Goal: Obtain resource: Obtain resource

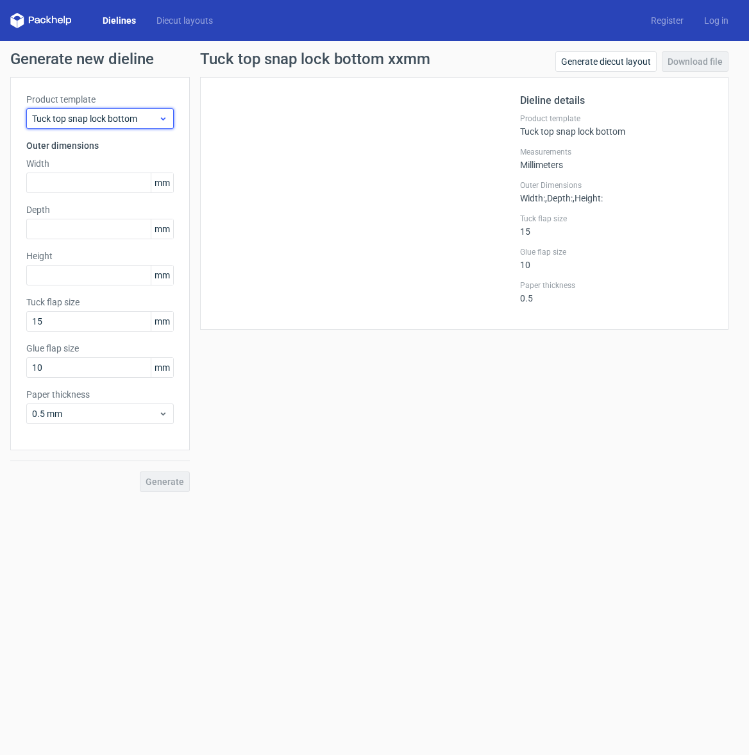
click at [135, 117] on span "Tuck top snap lock bottom" at bounding box center [95, 118] width 126 height 13
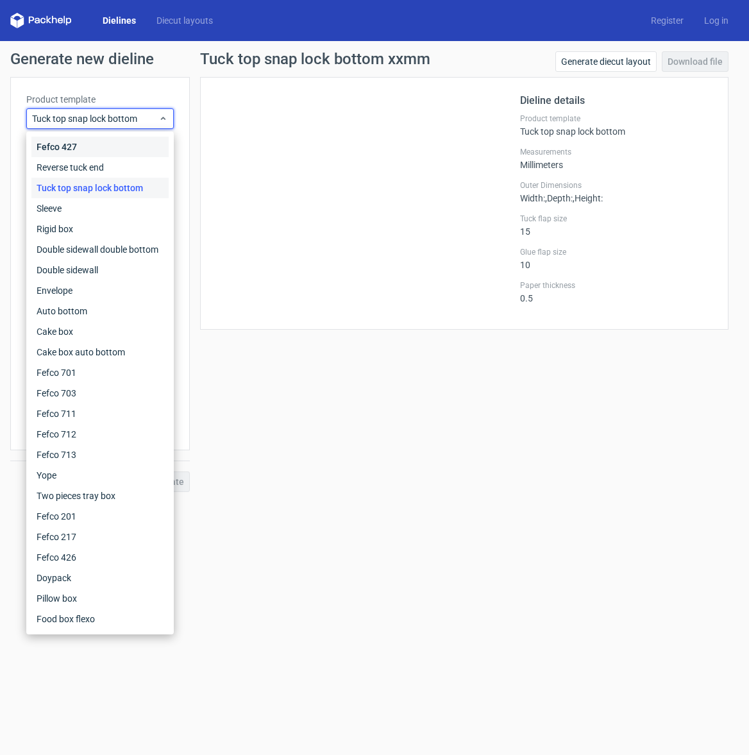
click at [110, 149] on div "Fefco 427" at bounding box center [99, 147] width 137 height 21
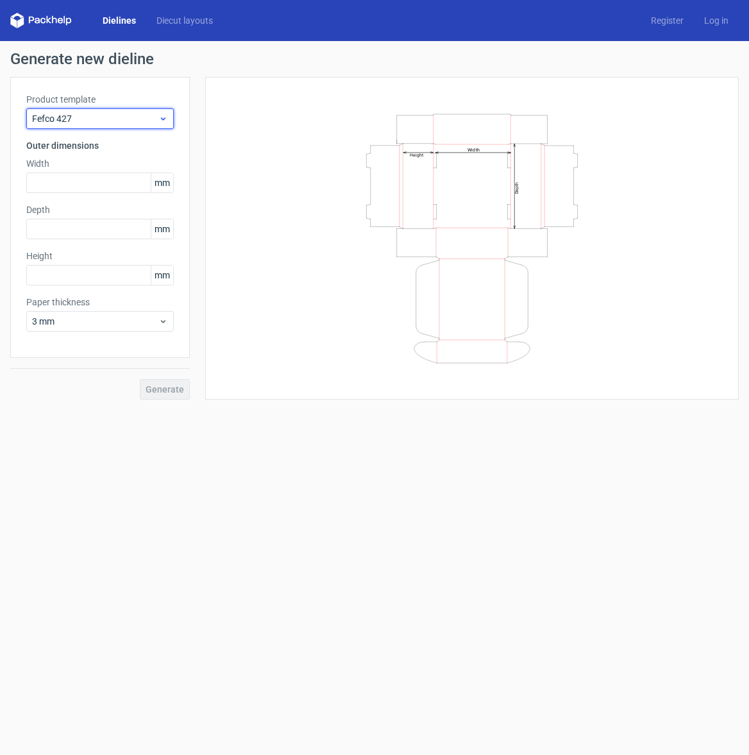
drag, startPoint x: 132, startPoint y: 122, endPoint x: 130, endPoint y: 129, distance: 7.5
click at [133, 122] on span "Fefco 427" at bounding box center [95, 118] width 126 height 13
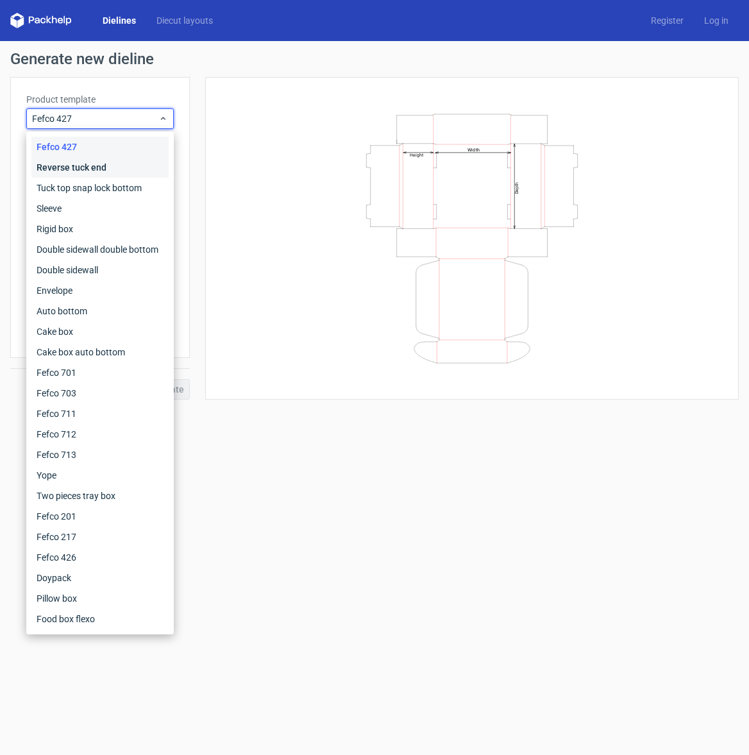
click at [109, 168] on div "Reverse tuck end" at bounding box center [99, 167] width 137 height 21
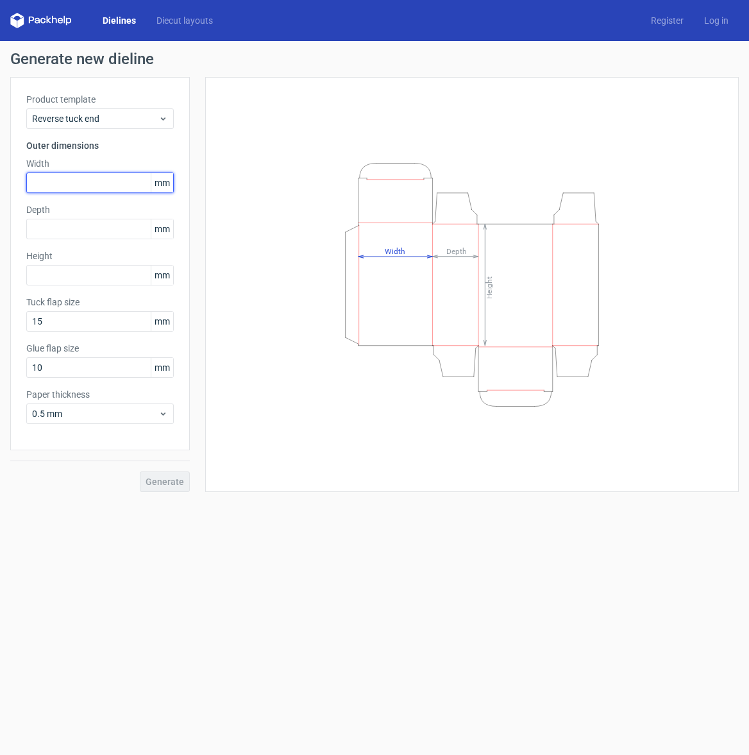
drag, startPoint x: 60, startPoint y: 180, endPoint x: 41, endPoint y: 194, distance: 23.9
click at [58, 180] on input "text" at bounding box center [100, 183] width 148 height 21
type input "57"
drag, startPoint x: 50, startPoint y: 228, endPoint x: 31, endPoint y: 233, distance: 19.9
click at [49, 229] on input "text" at bounding box center [100, 229] width 148 height 21
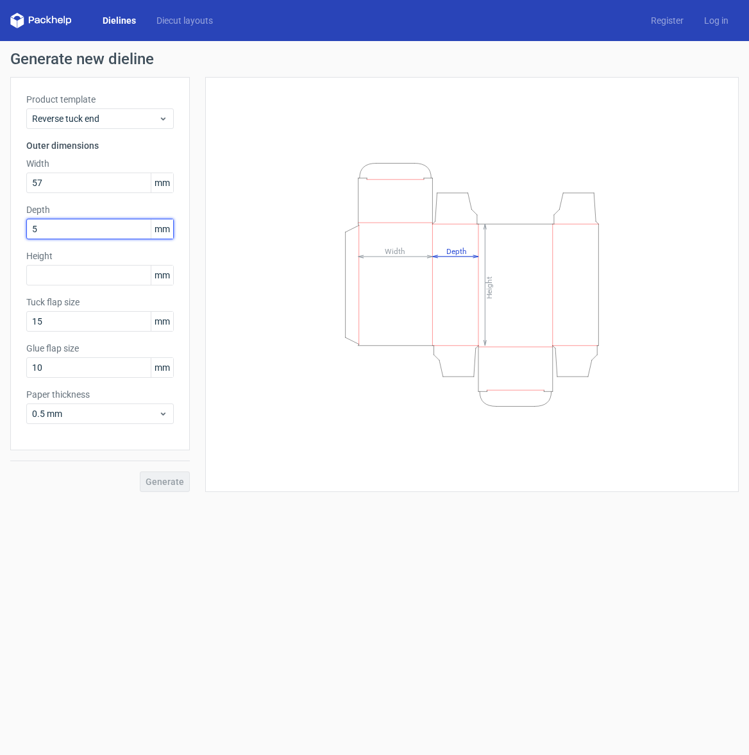
type input "57"
drag, startPoint x: 55, startPoint y: 280, endPoint x: 51, endPoint y: 287, distance: 7.7
click at [53, 280] on input "text" at bounding box center [100, 275] width 148 height 21
type input "46"
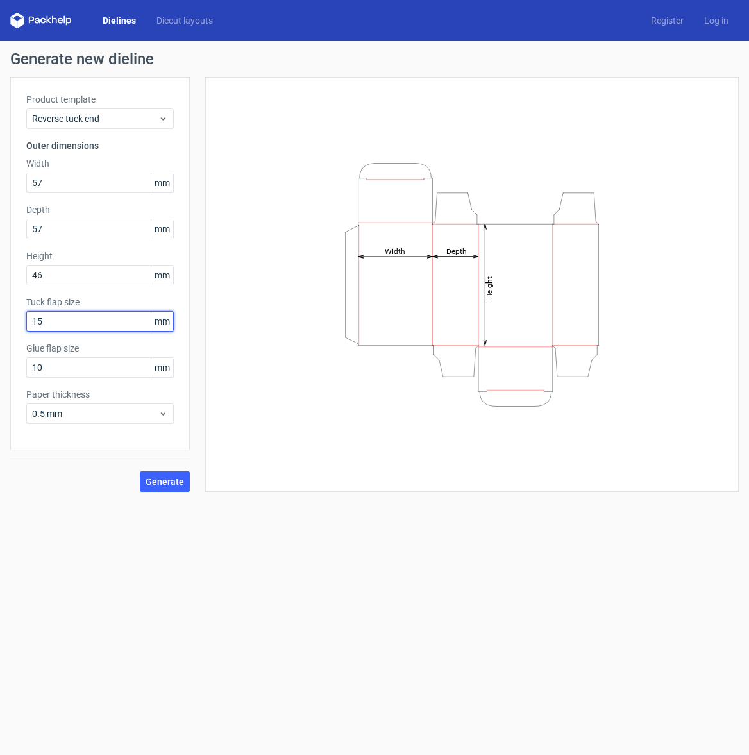
drag, startPoint x: 50, startPoint y: 323, endPoint x: 4, endPoint y: 327, distance: 46.4
click at [26, 323] on input "15" at bounding box center [100, 321] width 148 height 21
type input "2"
type input "15"
drag, startPoint x: 36, startPoint y: 374, endPoint x: 1, endPoint y: 368, distance: 35.9
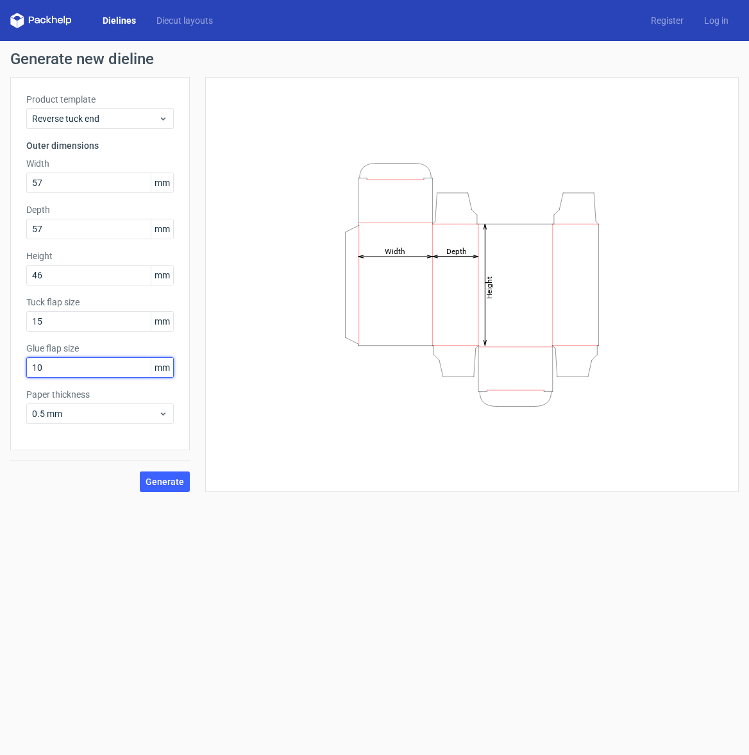
click at [26, 368] on input "10" at bounding box center [100, 367] width 148 height 21
type input "13"
click at [162, 483] on span "Generate" at bounding box center [165, 481] width 38 height 9
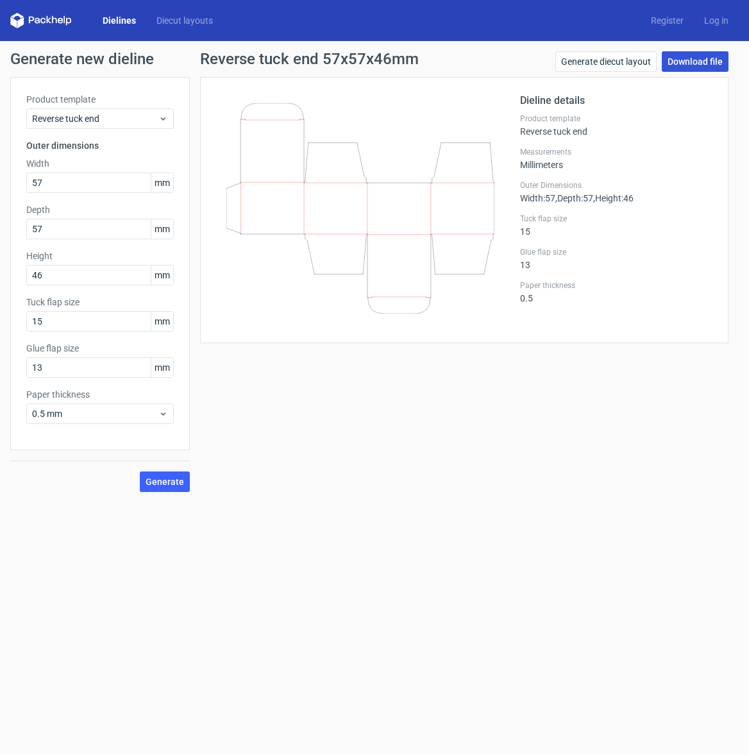
click at [698, 59] on link "Download file" at bounding box center [695, 61] width 67 height 21
